Goal: Information Seeking & Learning: Learn about a topic

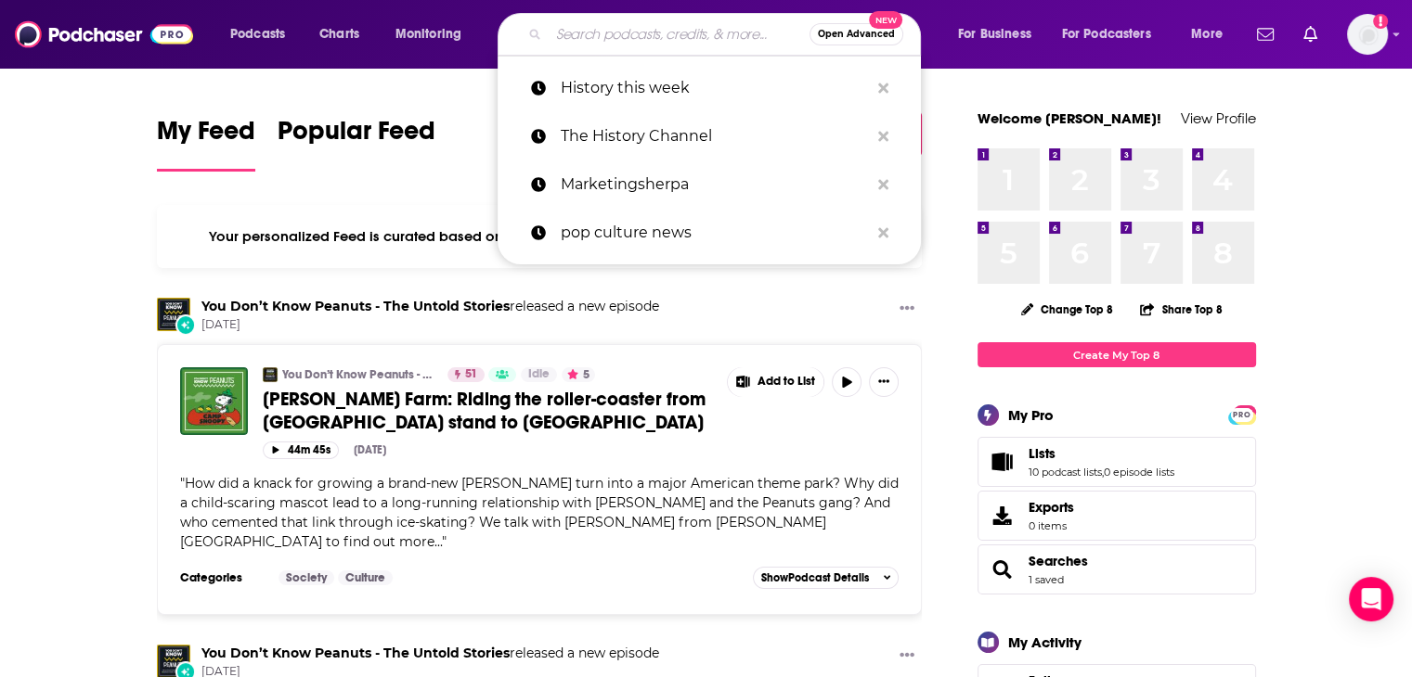
click at [575, 40] on input "Search podcasts, credits, & more..." at bounding box center [678, 34] width 261 height 30
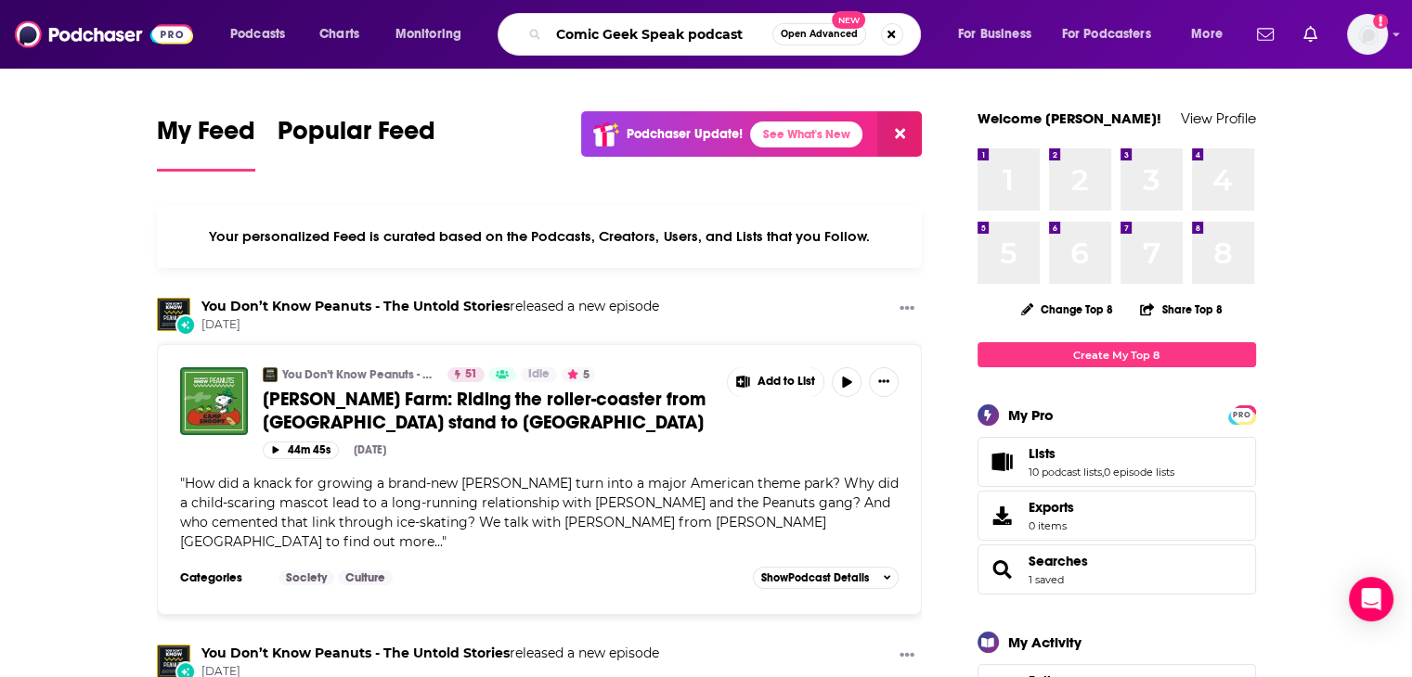
type input "Comic Geek Speak podcast"
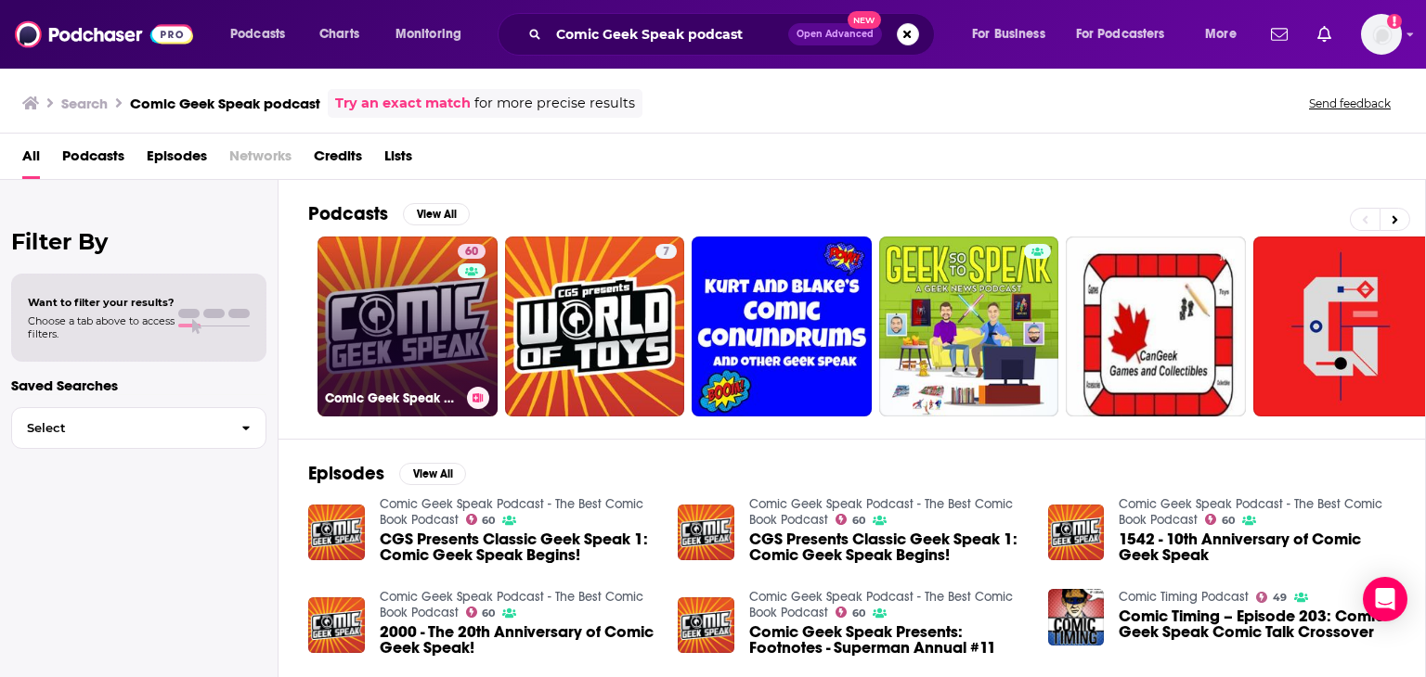
click at [388, 289] on link "60 Comic Geek Speak Podcast - The Best Comic Book Podcast" at bounding box center [407, 327] width 180 height 180
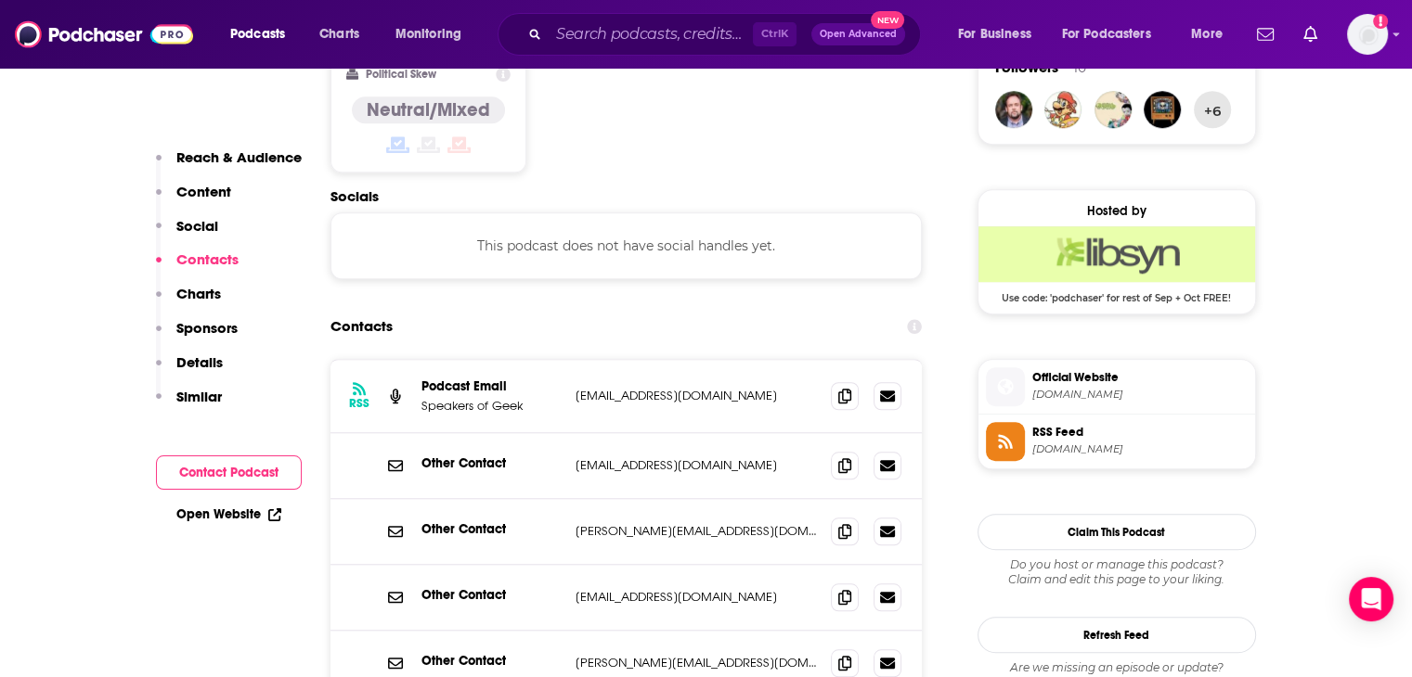
scroll to position [1607, 0]
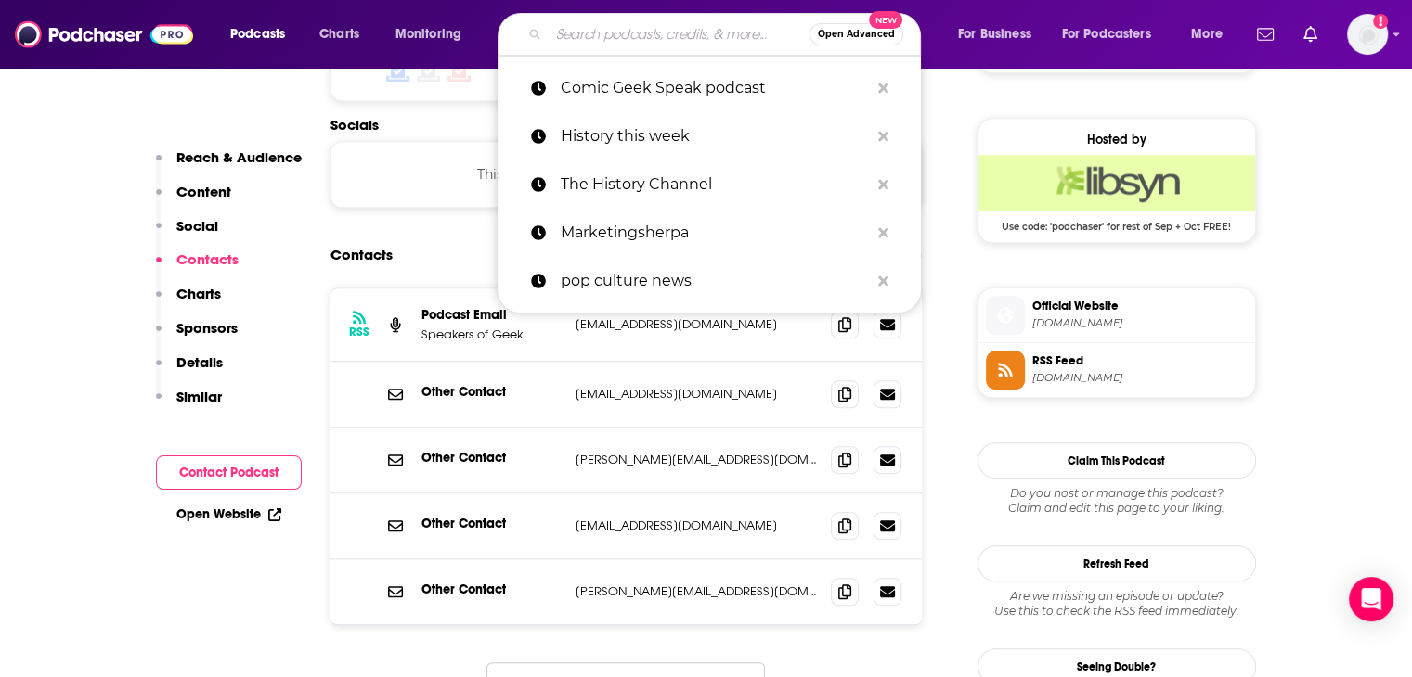
click at [570, 24] on input "Search podcasts, credits, & more..." at bounding box center [678, 34] width 261 height 30
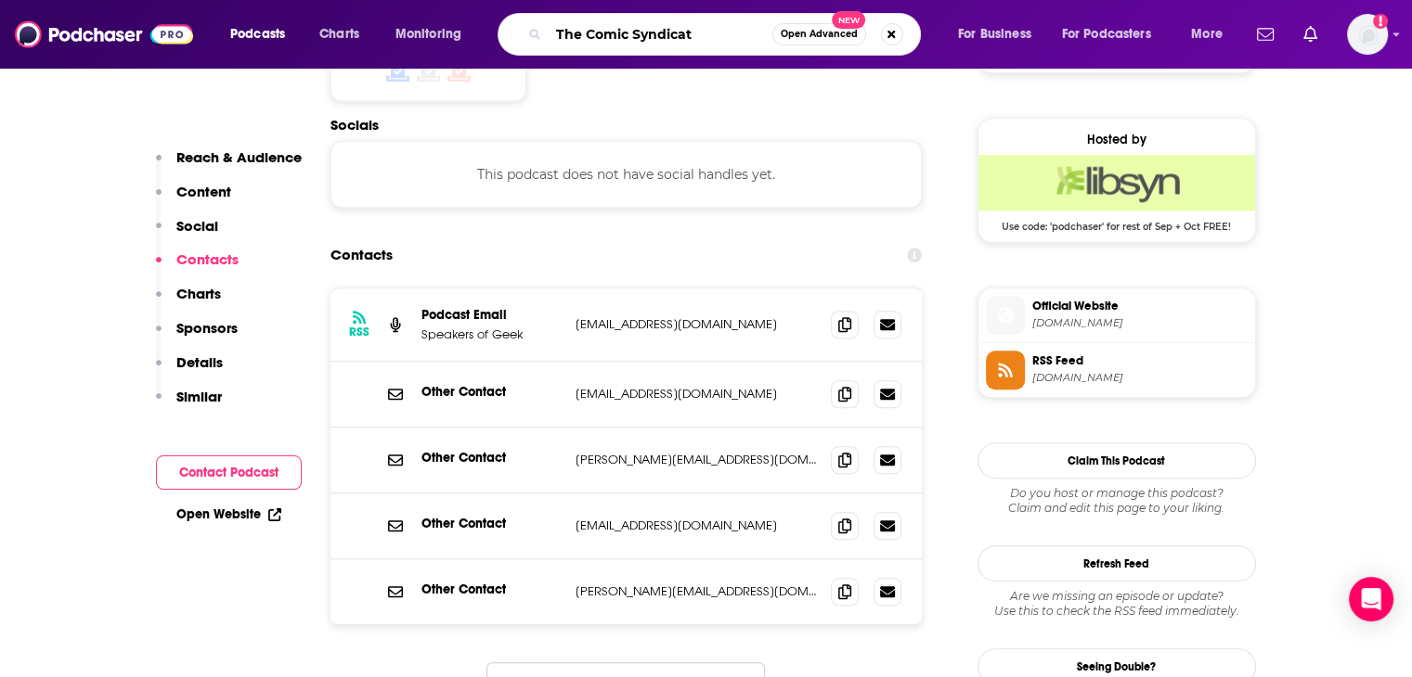
type input "The Comic Syndicate"
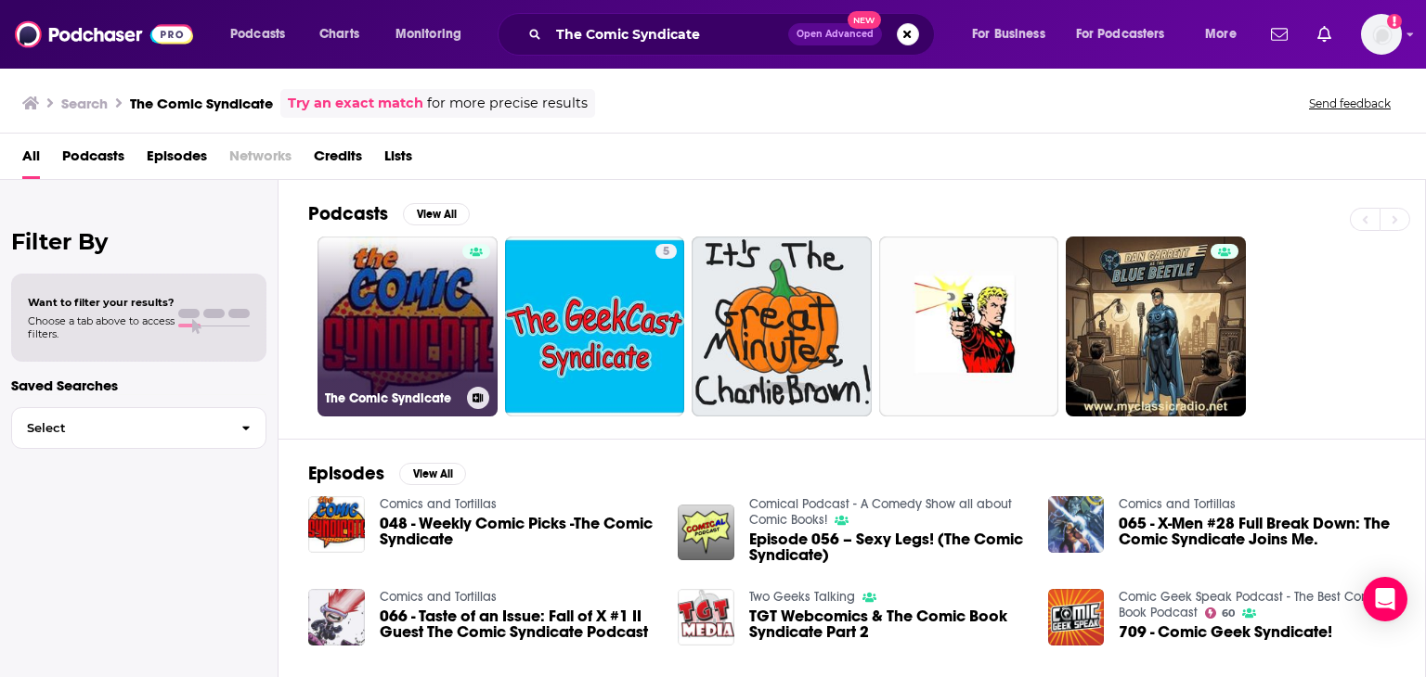
click at [373, 300] on link "The Comic Syndicate" at bounding box center [407, 327] width 180 height 180
